Goal: Task Accomplishment & Management: Manage account settings

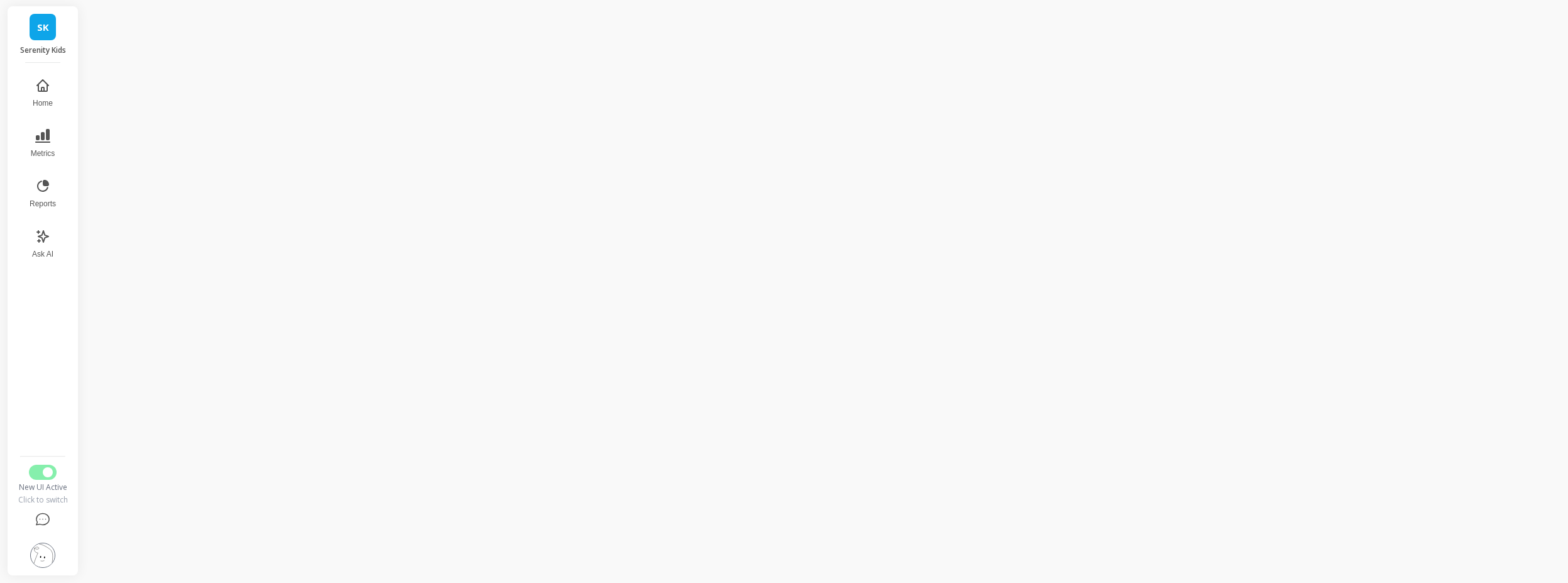
click at [78, 328] on div "SK Serenity Kids Home Metrics Reports Ask AI New UI Active Click to switch" at bounding box center [784, 291] width 1568 height 583
click at [33, 54] on p "Serenity Kids" at bounding box center [43, 50] width 46 height 10
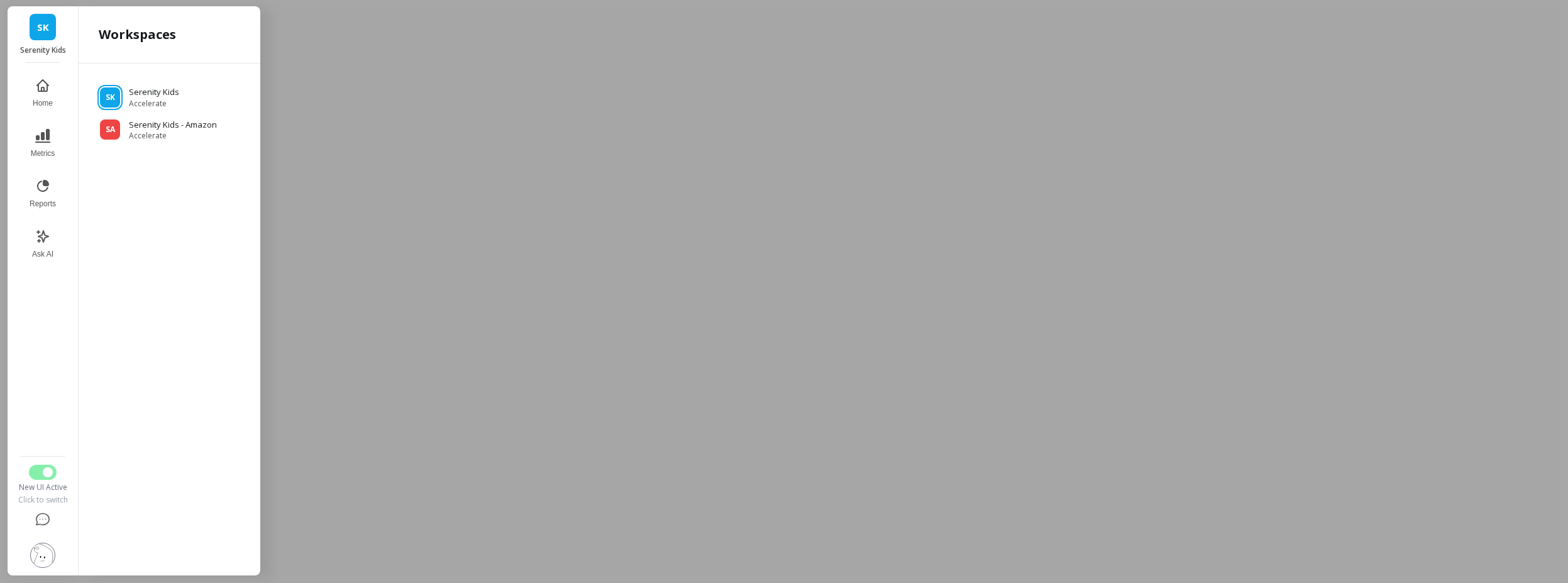
drag, startPoint x: 33, startPoint y: 419, endPoint x: 32, endPoint y: 456, distance: 37.0
click at [36, 437] on nav "Home Metrics Reports Ask AI" at bounding box center [43, 261] width 51 height 381
click at [35, 472] on button "Switch to Legacy UI" at bounding box center [43, 473] width 28 height 15
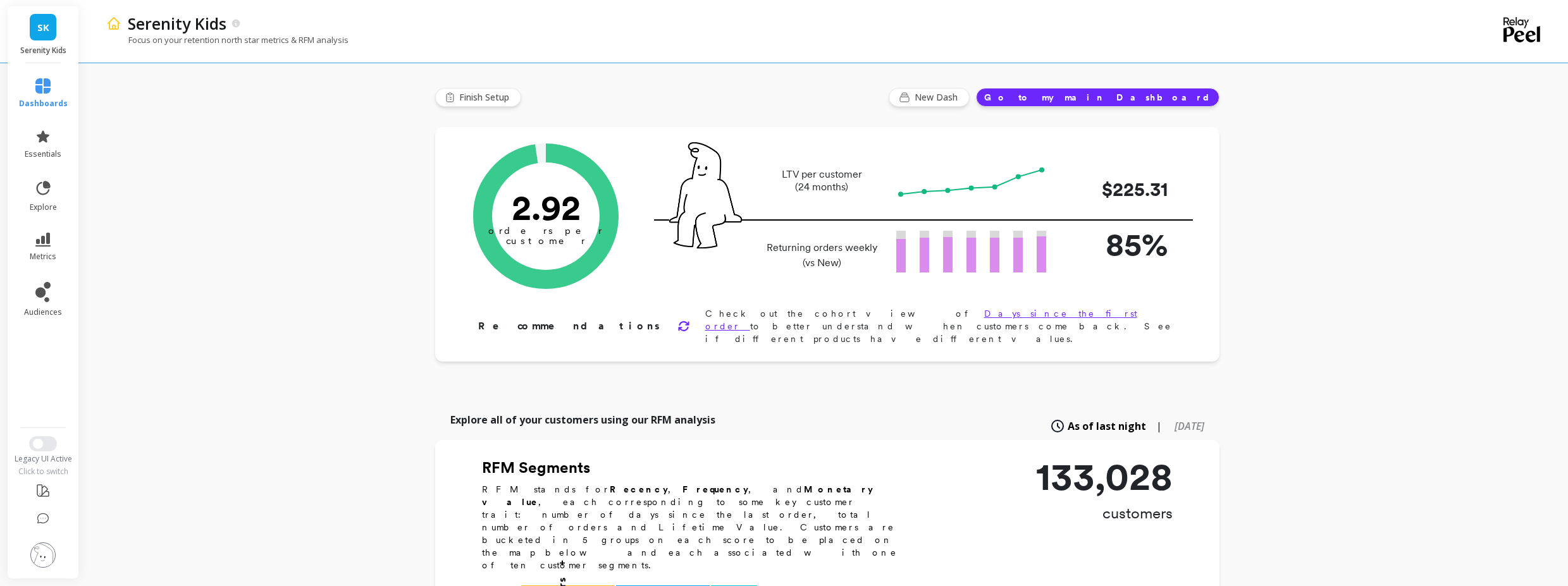
click at [46, 553] on img at bounding box center [43, 555] width 25 height 25
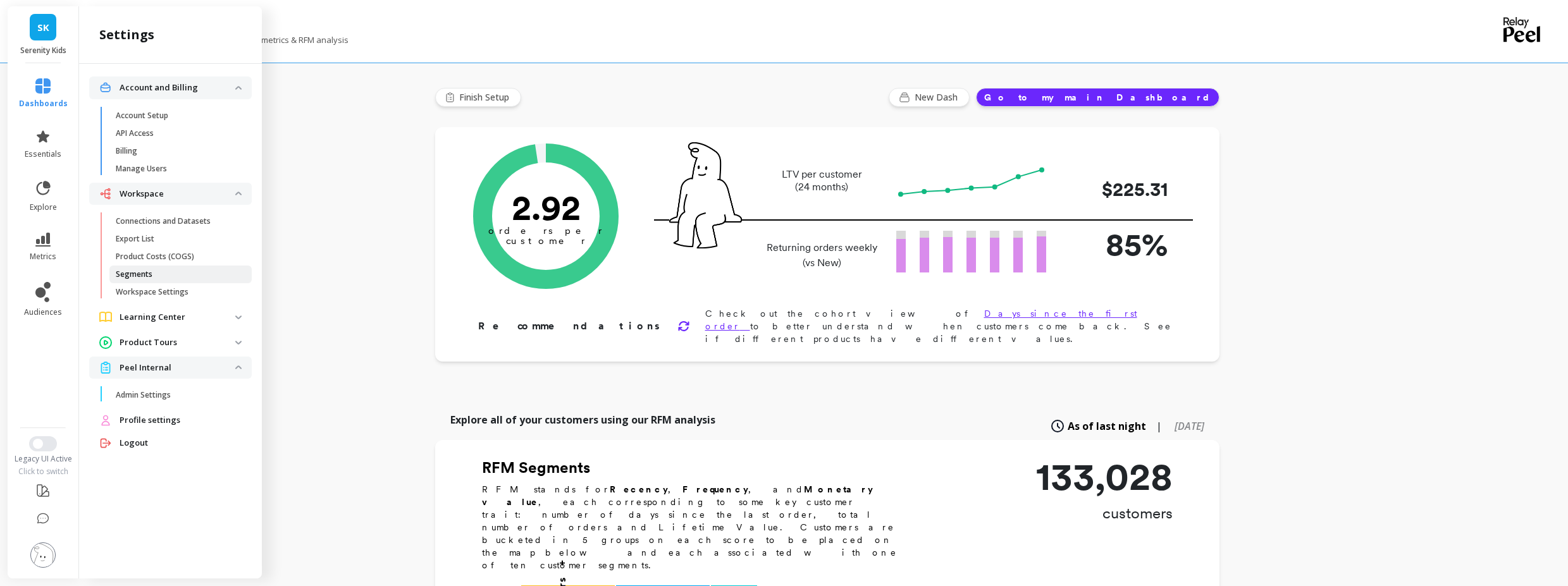
click at [148, 278] on p "Segments" at bounding box center [134, 274] width 37 height 10
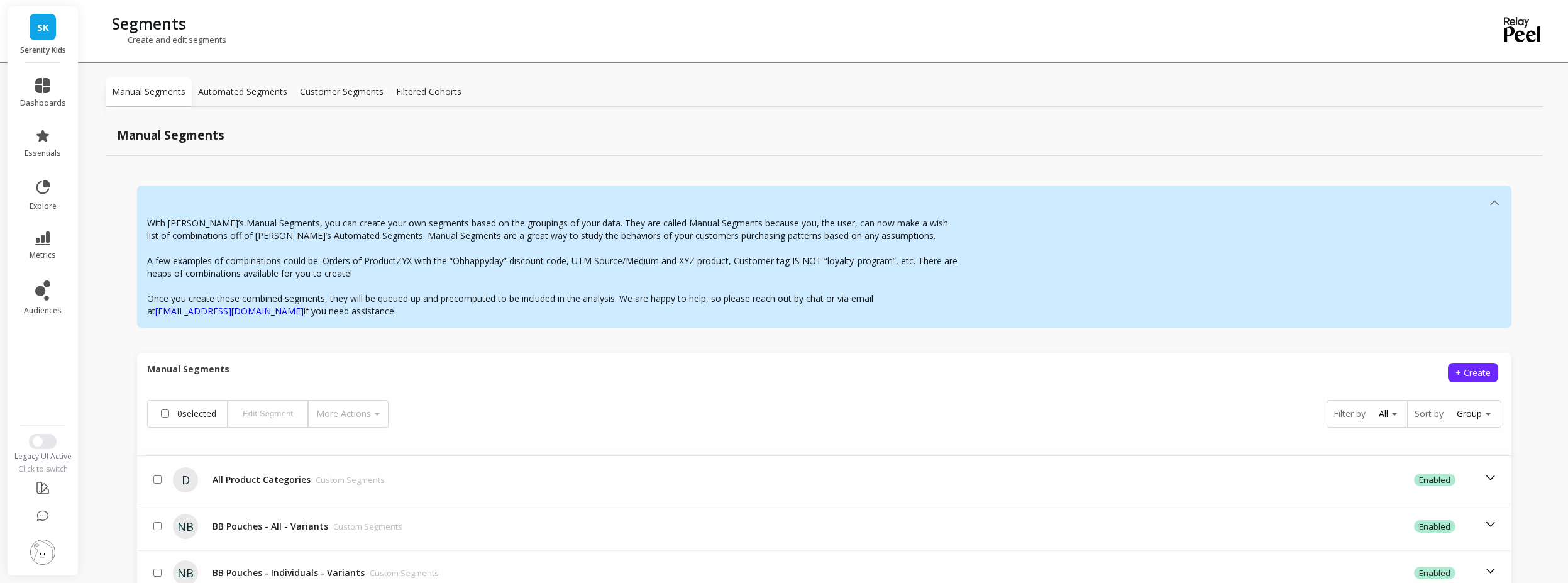
scroll to position [151, 0]
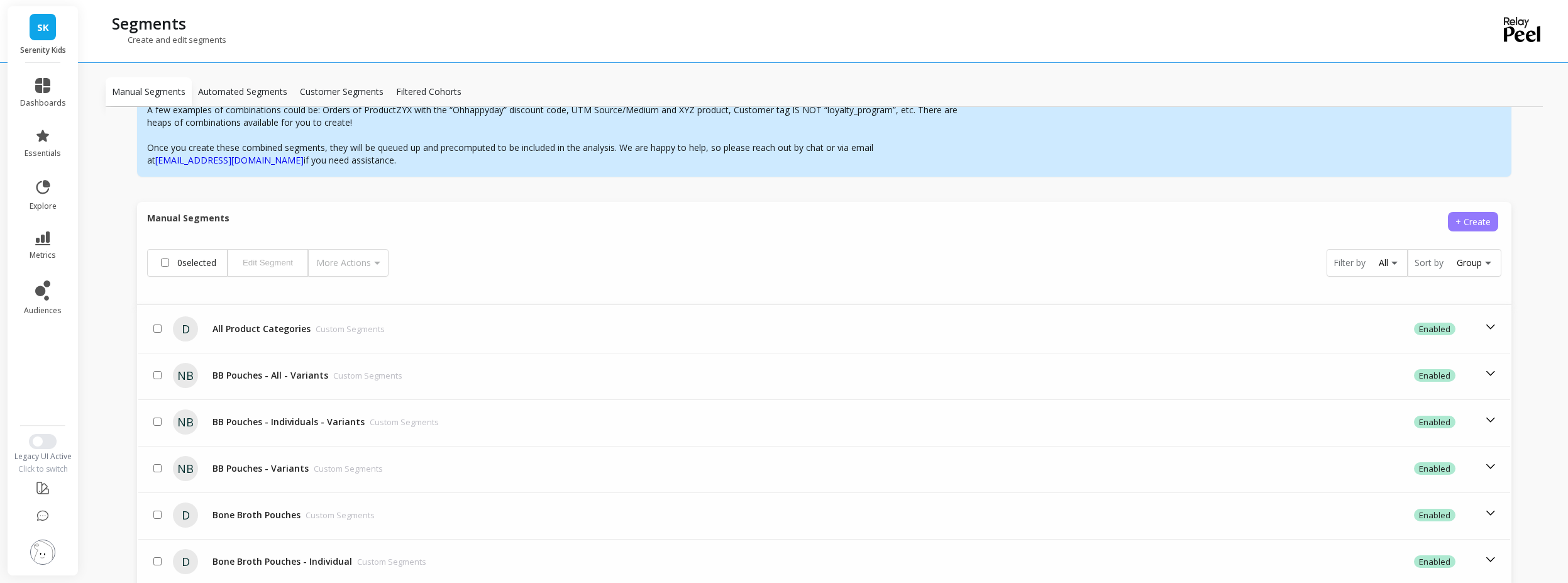
click at [1458, 215] on button "+ Create" at bounding box center [1473, 221] width 50 height 19
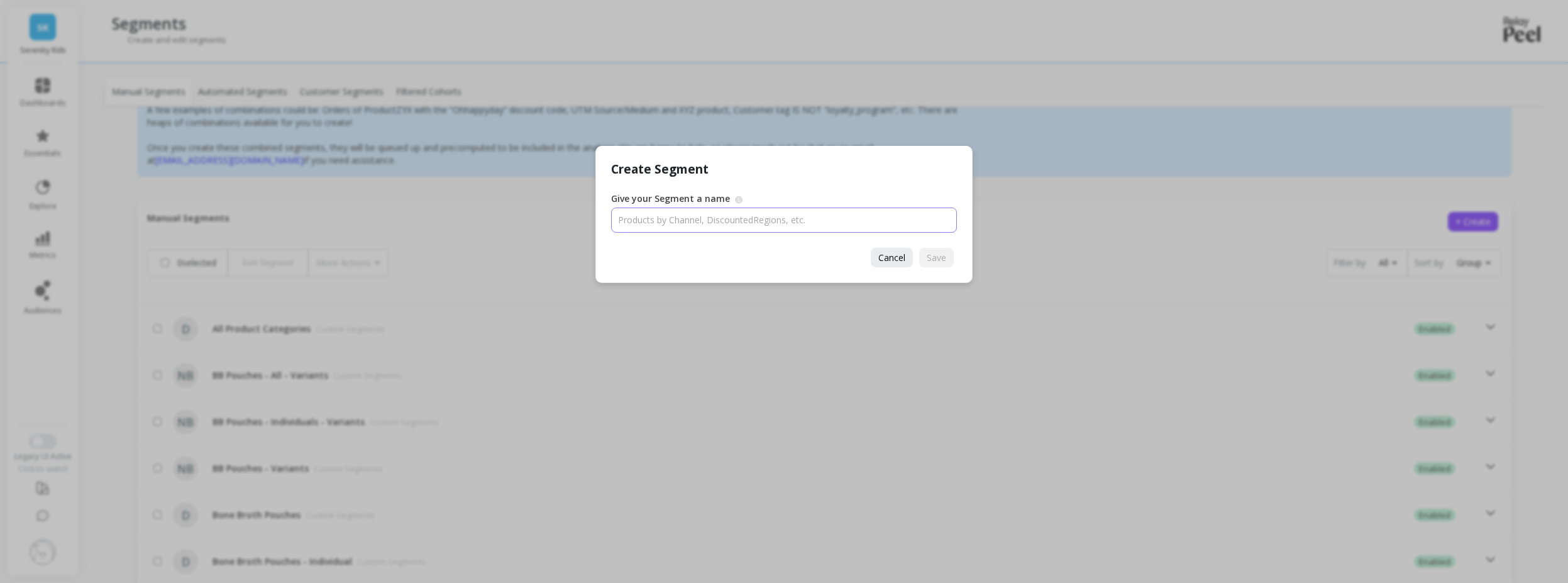
click at [762, 228] on input "Give your Segment a name" at bounding box center [784, 220] width 346 height 25
click at [869, 253] on div "Cancel Save" at bounding box center [912, 257] width 89 height 19
click at [909, 258] on button "Cancel" at bounding box center [892, 257] width 43 height 19
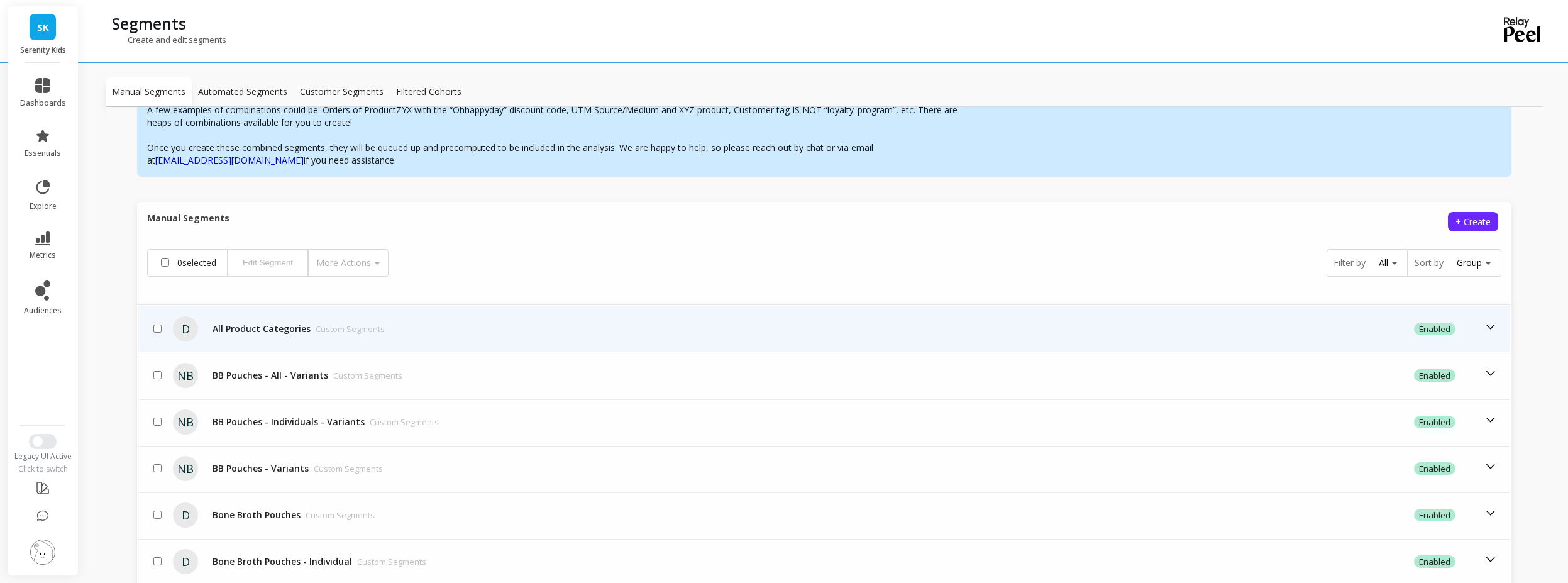
click at [1484, 331] on icon at bounding box center [1491, 327] width 14 height 14
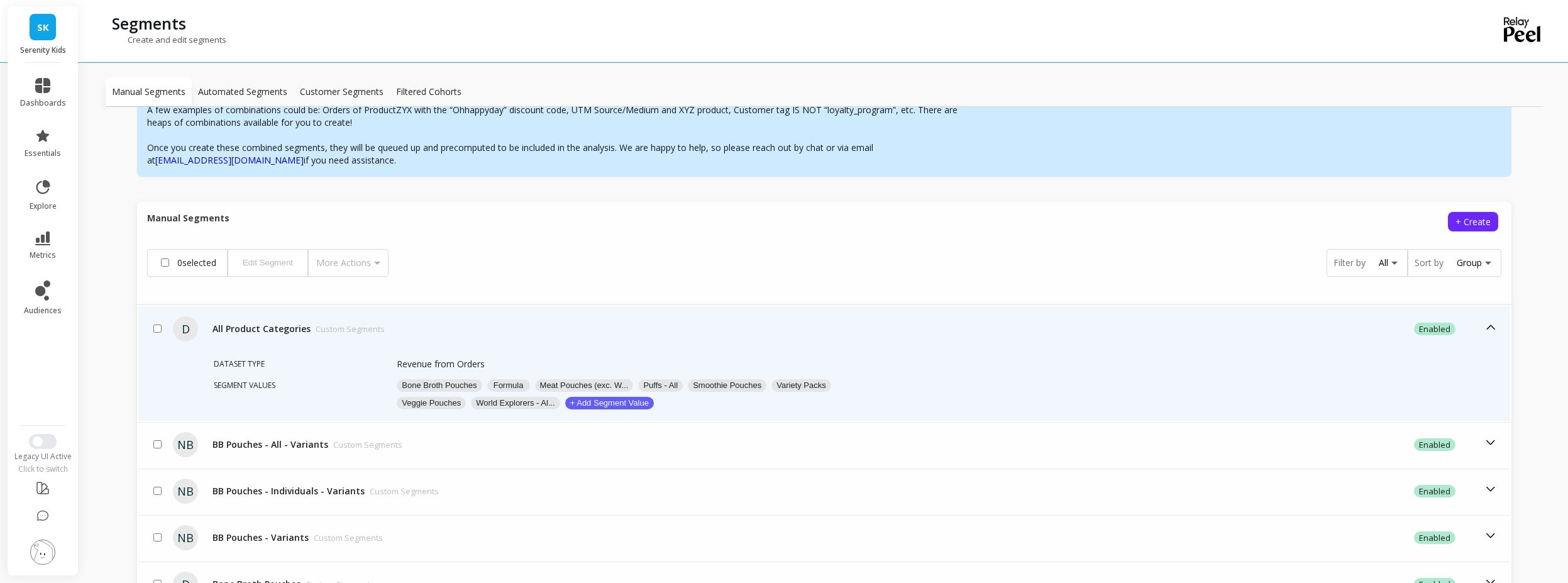
click at [447, 385] on button "Bone Broth Pouches" at bounding box center [440, 385] width 85 height 13
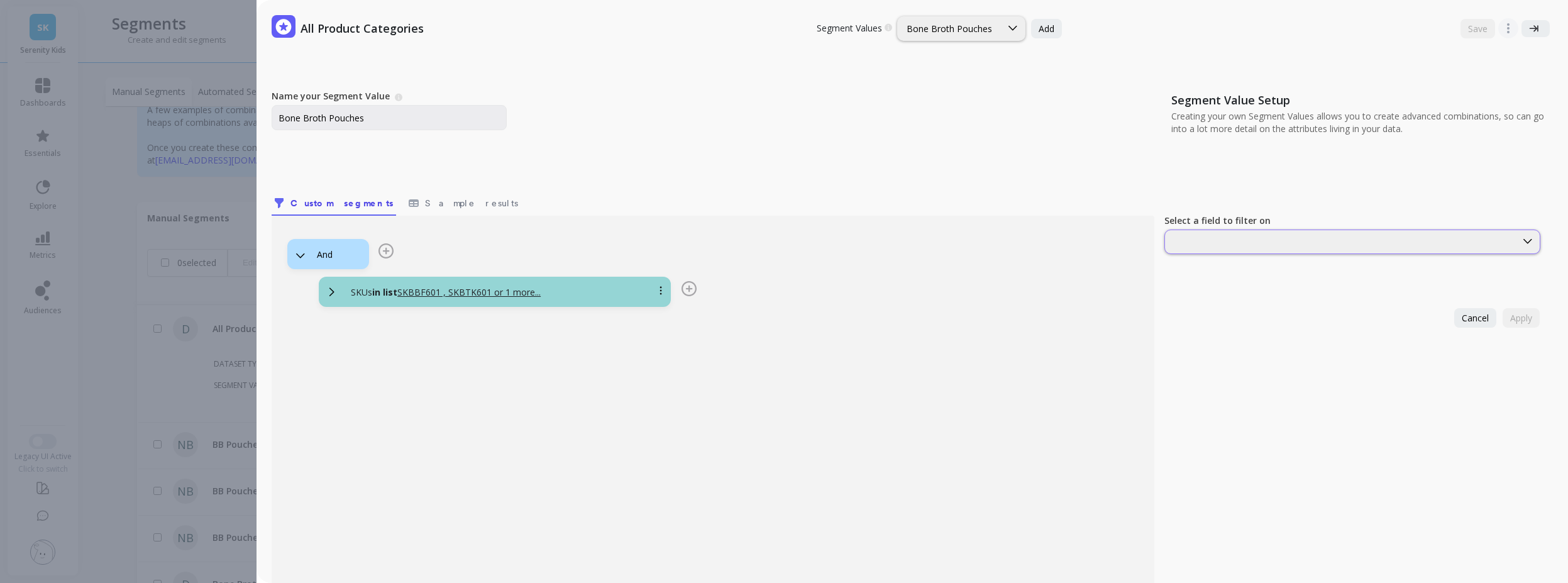
click at [1227, 251] on div at bounding box center [1352, 242] width 376 height 24
click at [1190, 165] on div "Name your Segment Value A Segment Value describes the unique segment/filter you…" at bounding box center [912, 374] width 1281 height 568
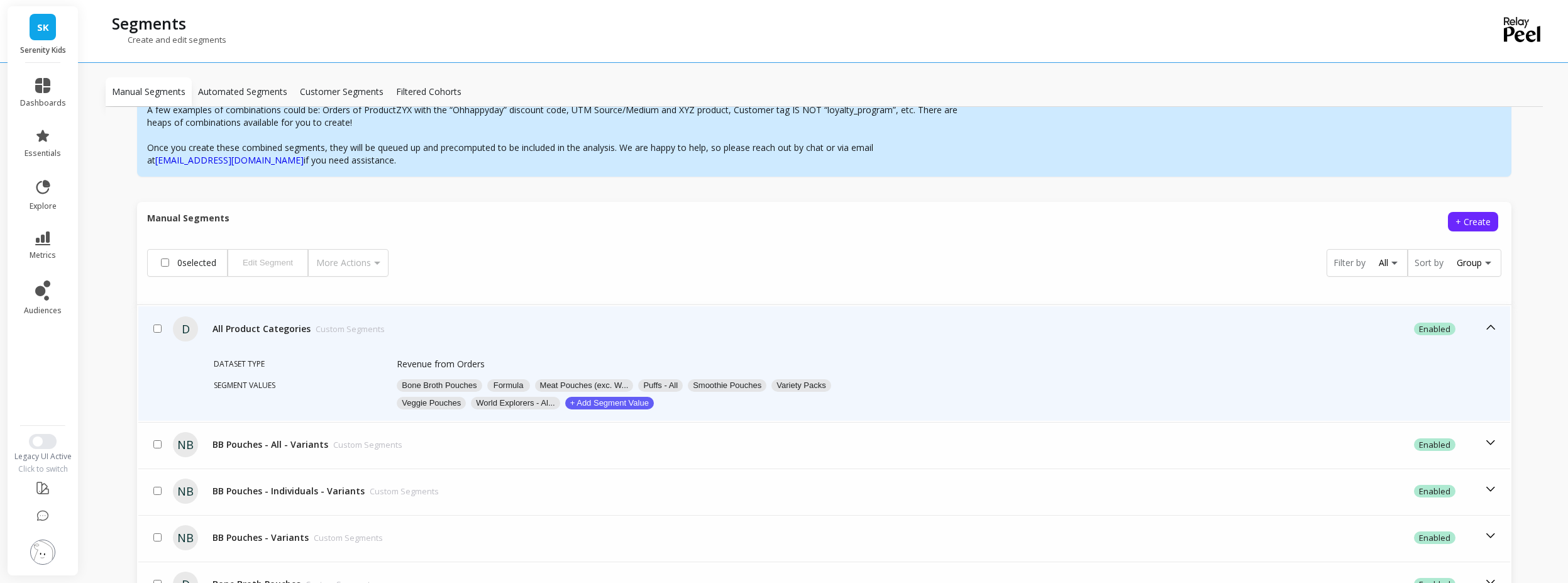
click at [165, 364] on div "Dataset type Revenue from Orders Segment values Bone Broth Pouches Formula Meat…" at bounding box center [824, 387] width 1372 height 70
click at [437, 313] on td "All Product Categories Custom Segments" at bounding box center [630, 329] width 844 height 45
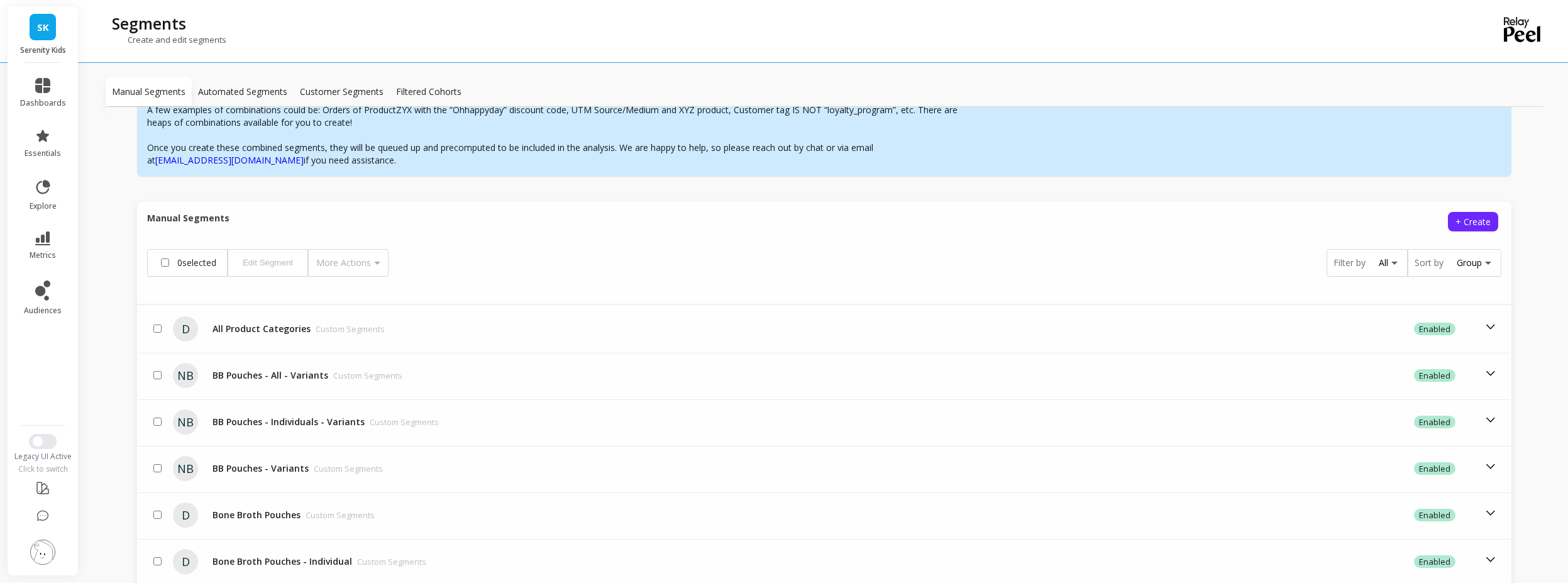
click at [46, 37] on link "SK" at bounding box center [43, 26] width 26 height 26
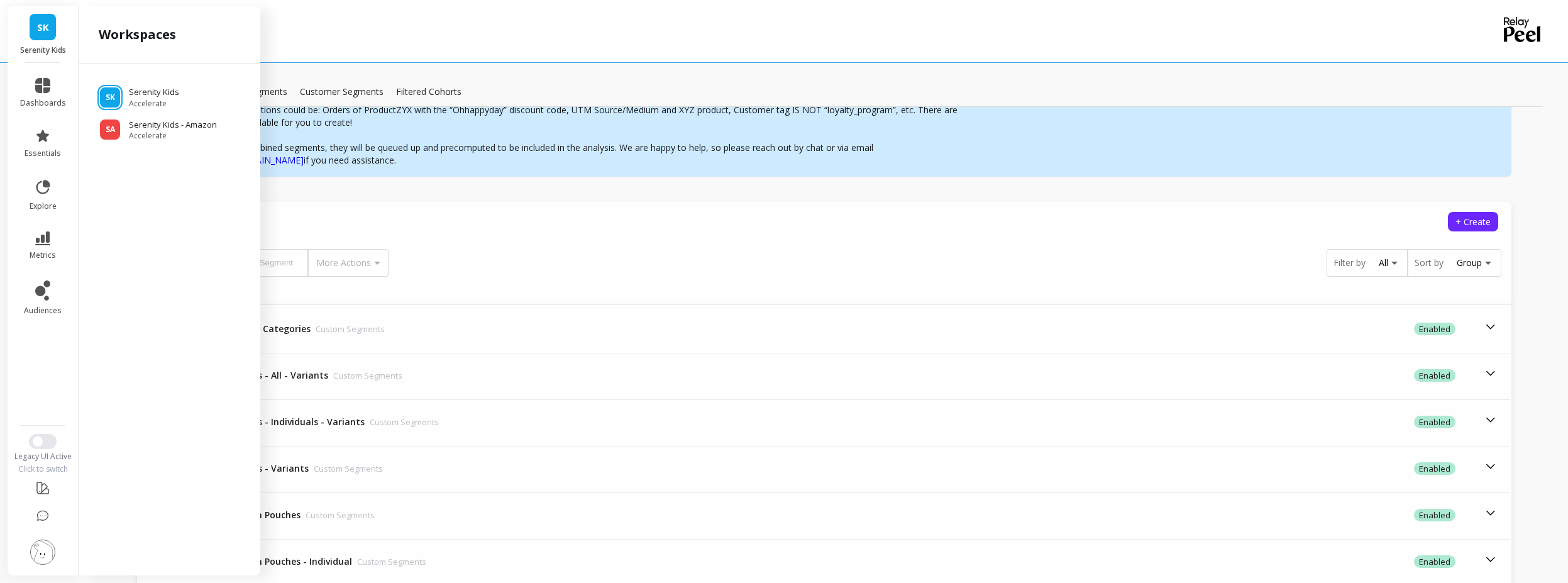
click at [112, 112] on ul "SK Serenity Kids Accelerate SA Serenity Kids - Amazon Accelerate" at bounding box center [169, 108] width 161 height 65
click at [120, 102] on div "SK Serenity Kids Accelerate" at bounding box center [169, 97] width 161 height 22
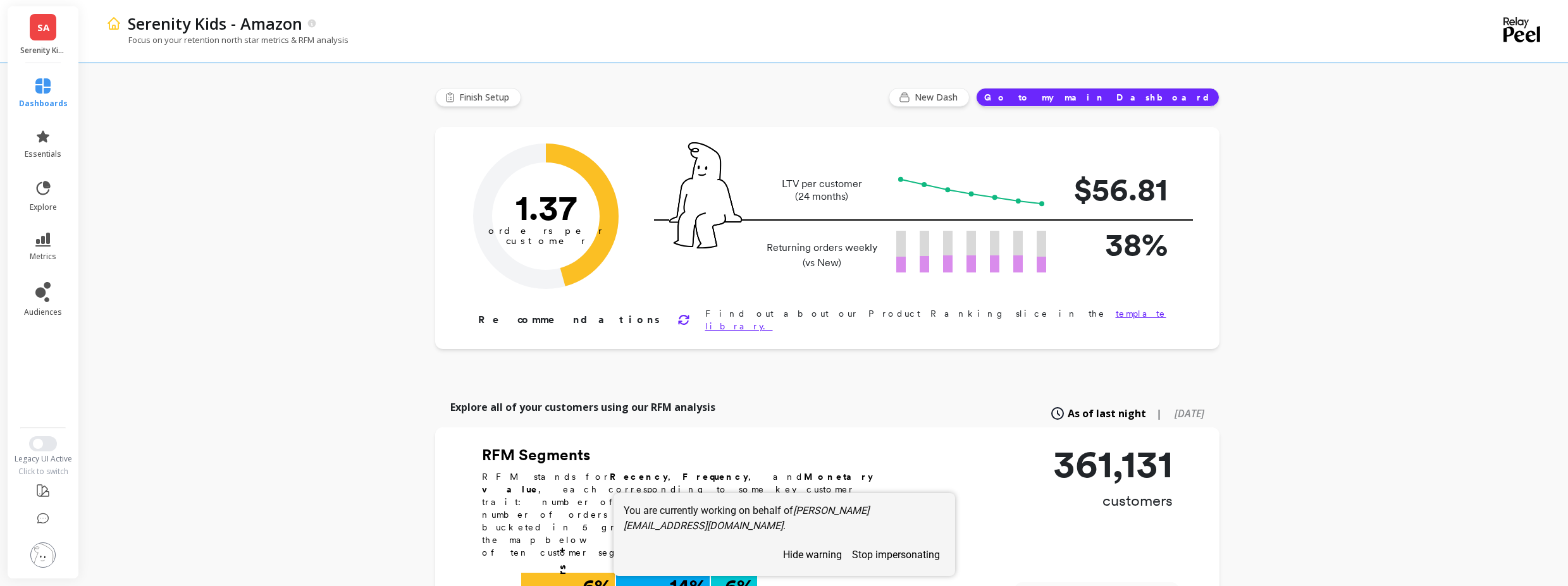
click at [50, 557] on img at bounding box center [43, 555] width 25 height 25
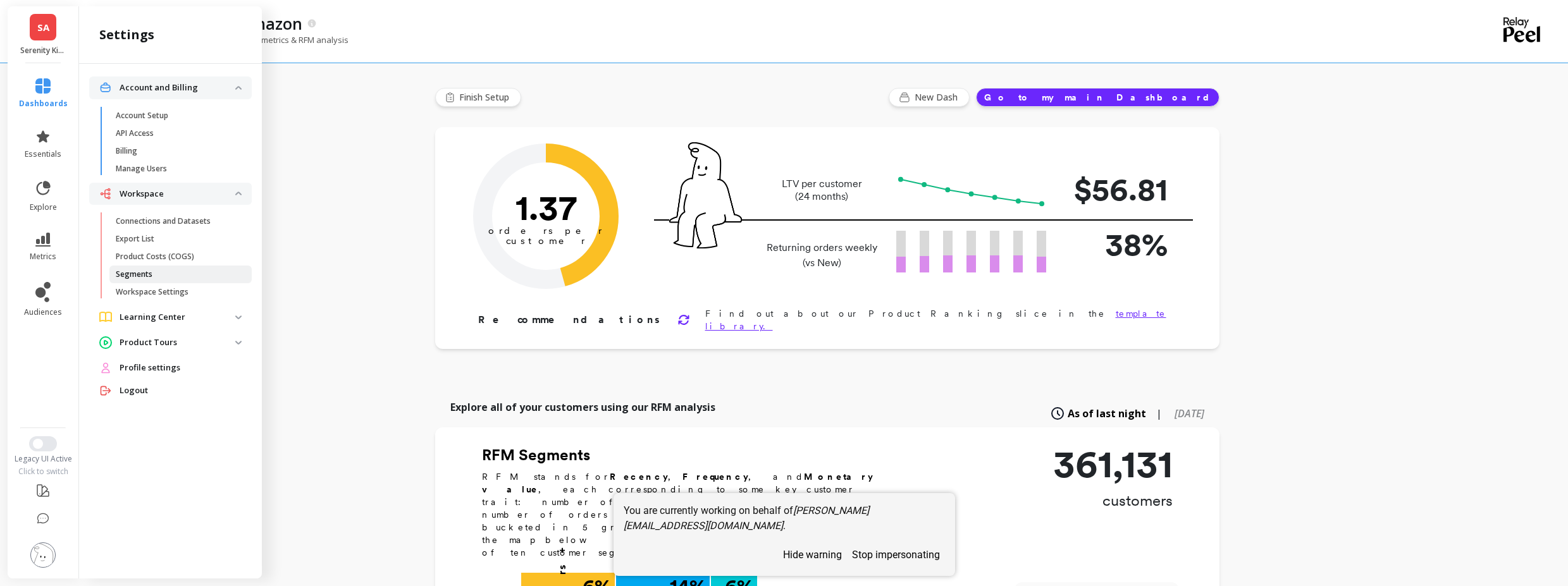
click at [150, 272] on p "Segments" at bounding box center [134, 274] width 37 height 10
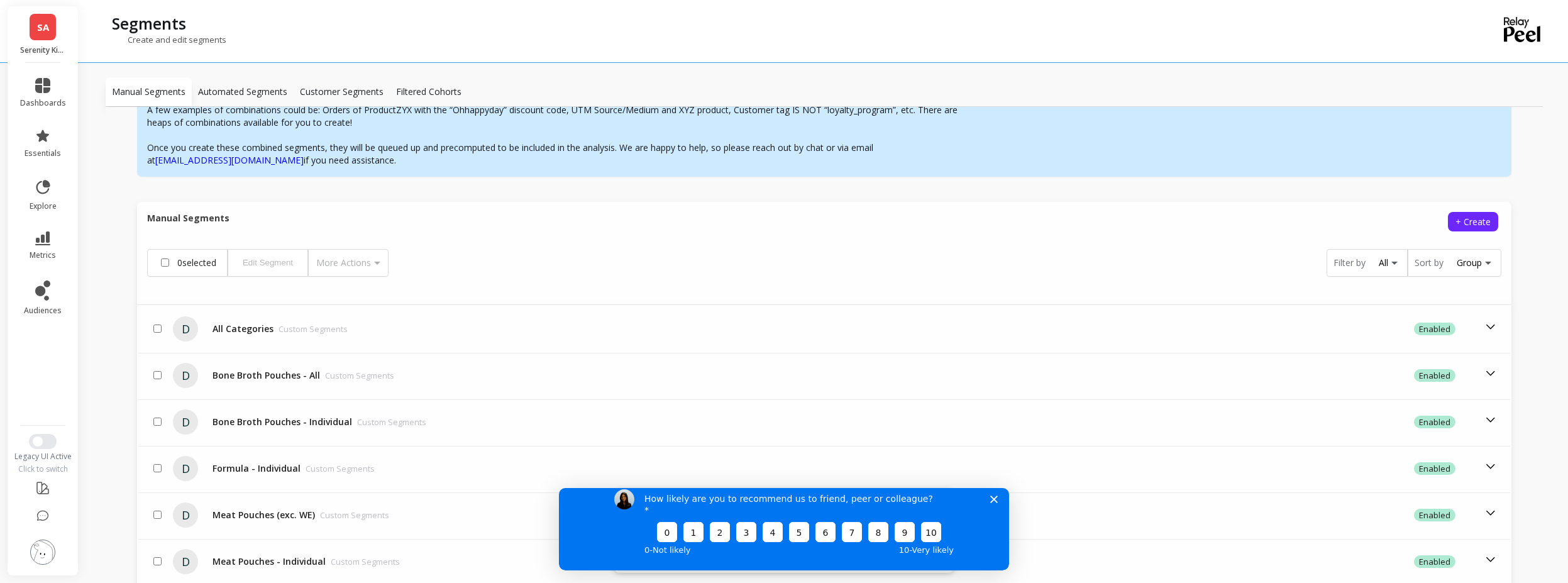
click at [995, 503] on icon "Close survey" at bounding box center [994, 499] width 8 height 8
